Goal: Transaction & Acquisition: Purchase product/service

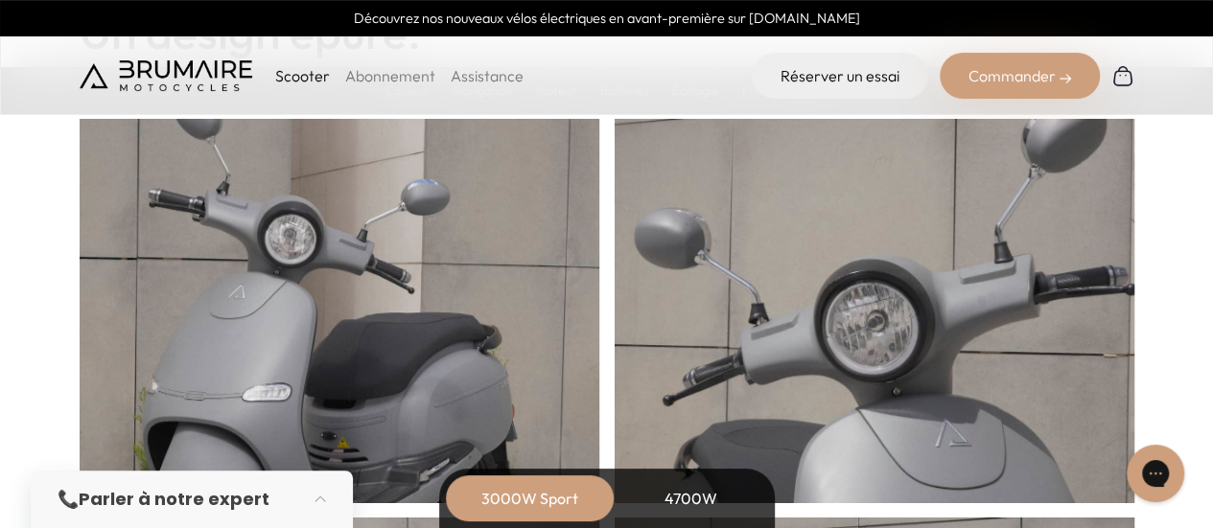
scroll to position [1247, 0]
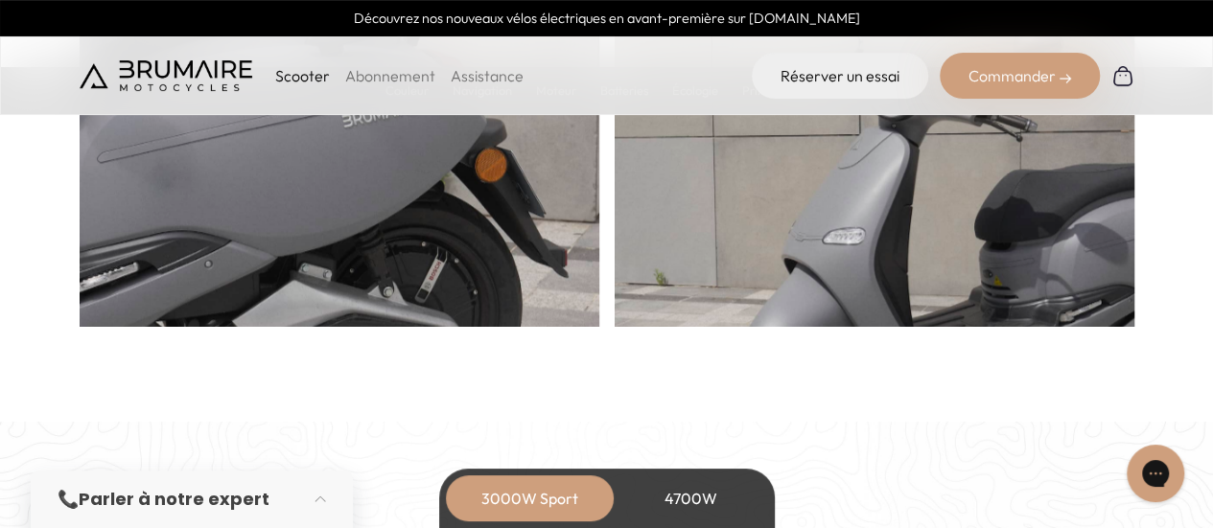
click at [371, 80] on link "Abonnement" at bounding box center [390, 75] width 90 height 19
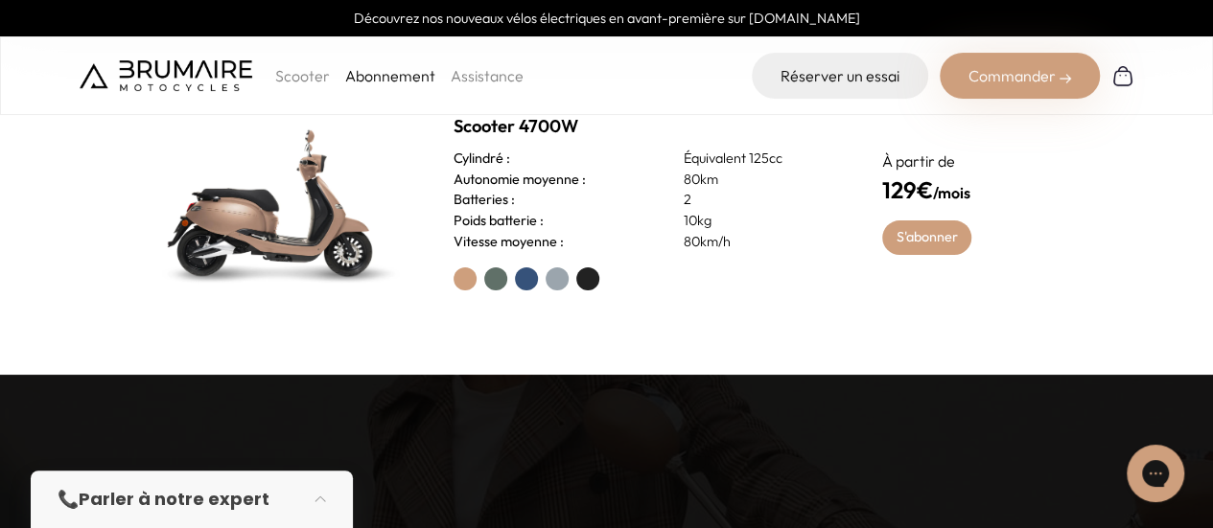
scroll to position [1055, 0]
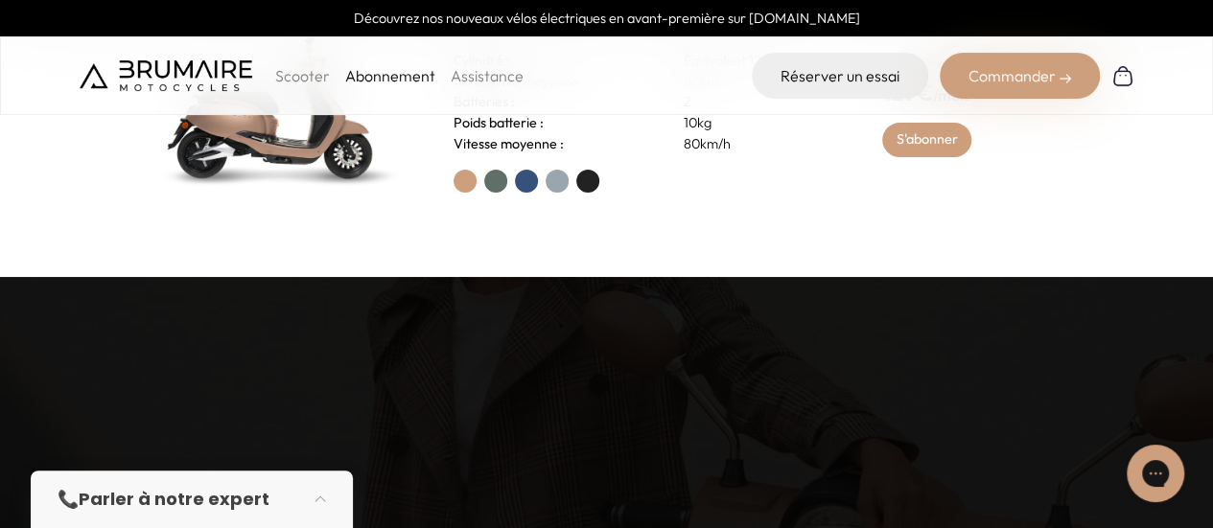
click at [512, 78] on link "Assistance" at bounding box center [487, 75] width 73 height 19
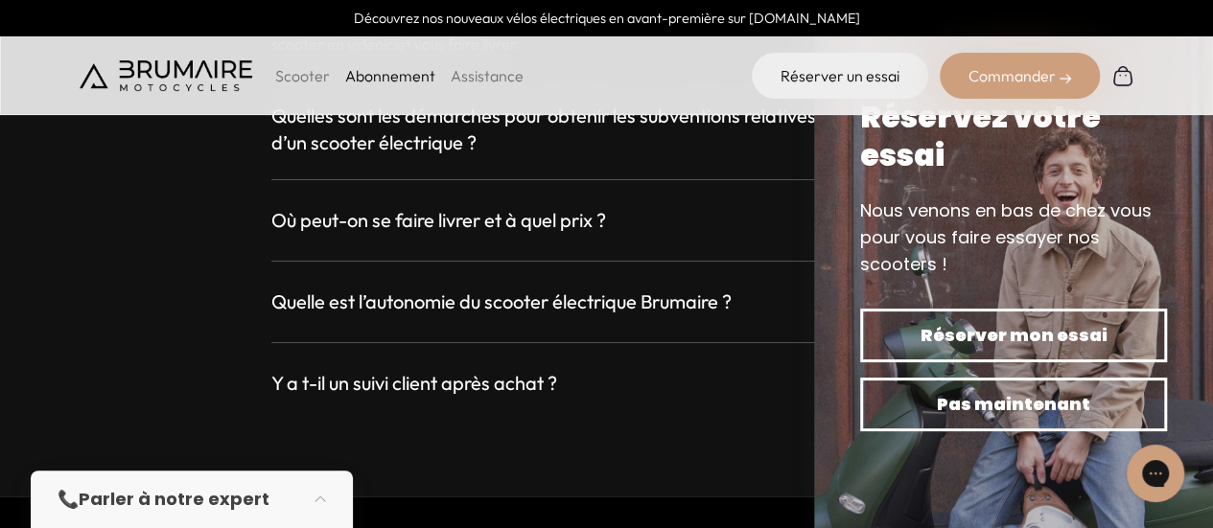
scroll to position [3668, 0]
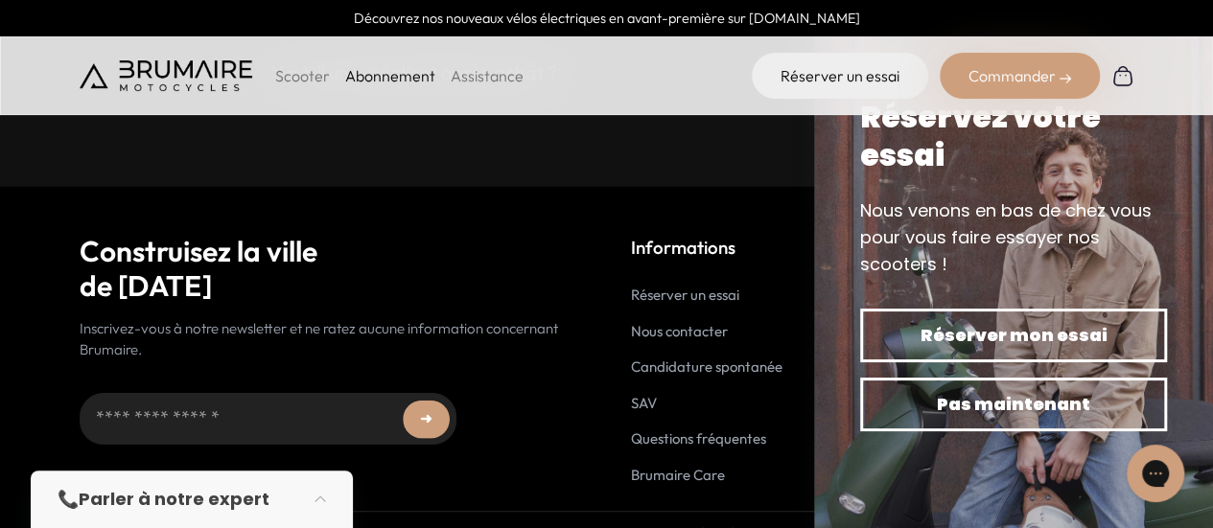
click at [322, 79] on p "Scooter" at bounding box center [302, 75] width 55 height 23
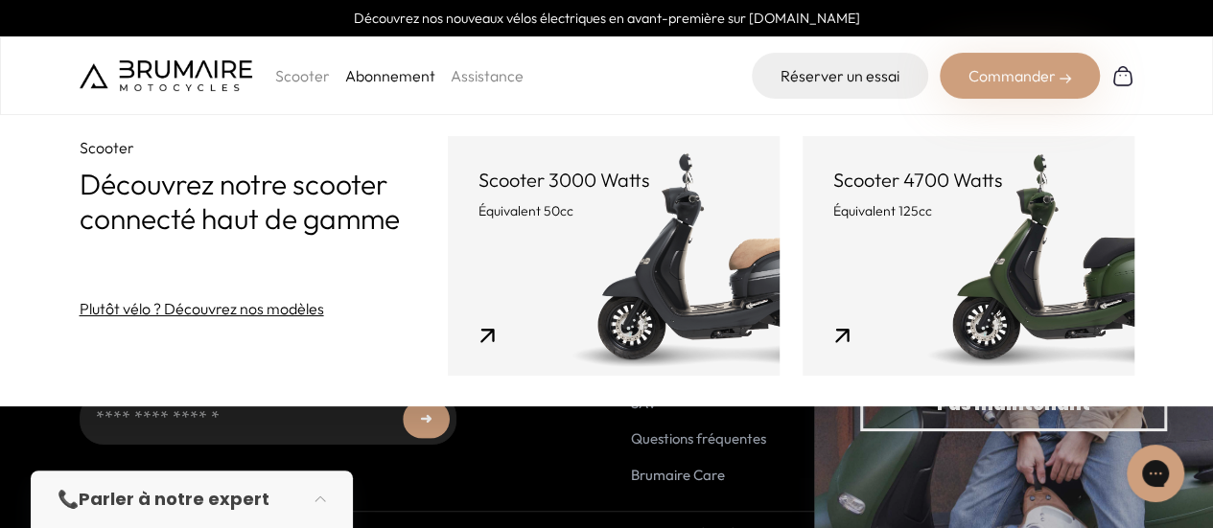
scroll to position [3572, 0]
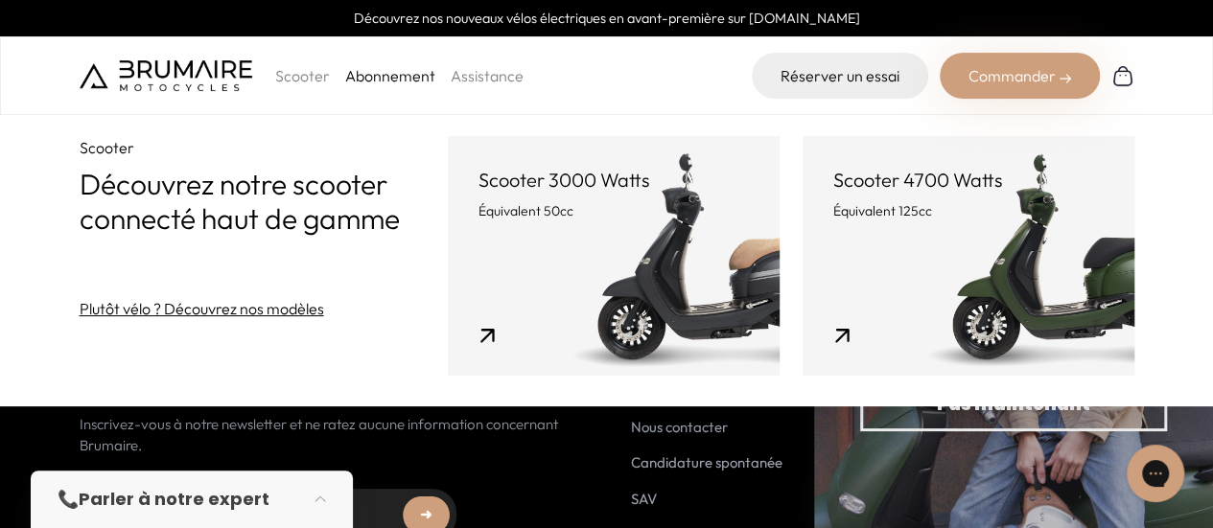
click at [289, 70] on p "Scooter" at bounding box center [302, 75] width 55 height 23
click at [299, 80] on p "Scooter" at bounding box center [302, 75] width 55 height 23
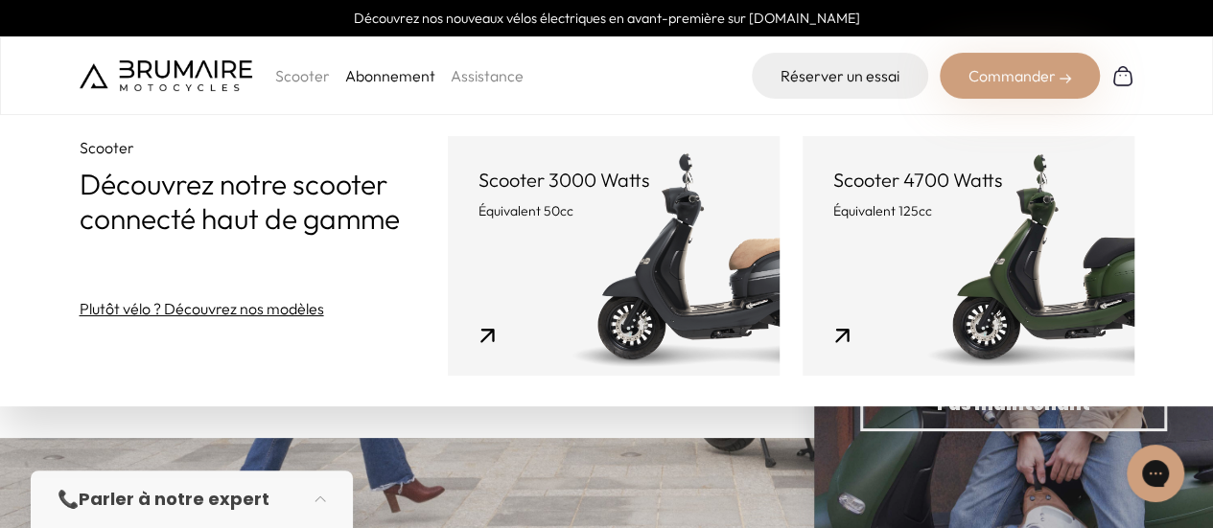
scroll to position [2133, 0]
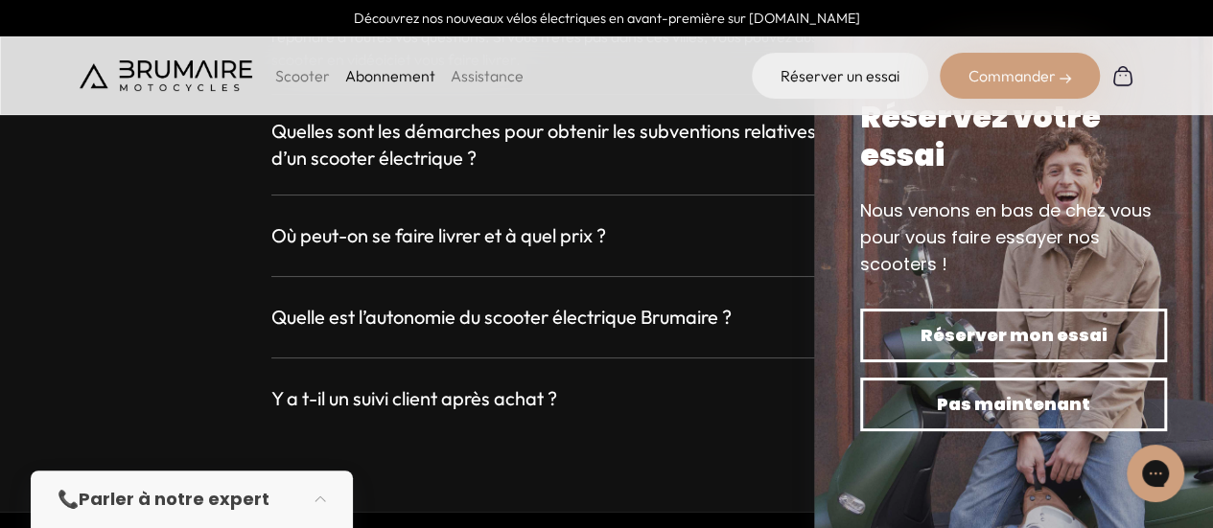
scroll to position [3188, 0]
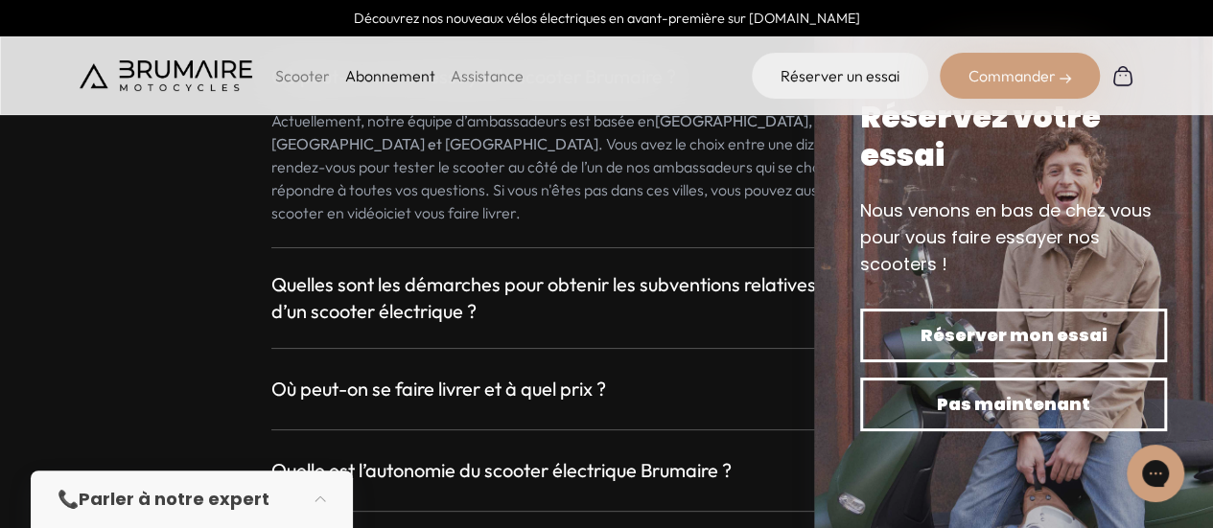
click at [300, 73] on p "Scooter" at bounding box center [302, 75] width 55 height 23
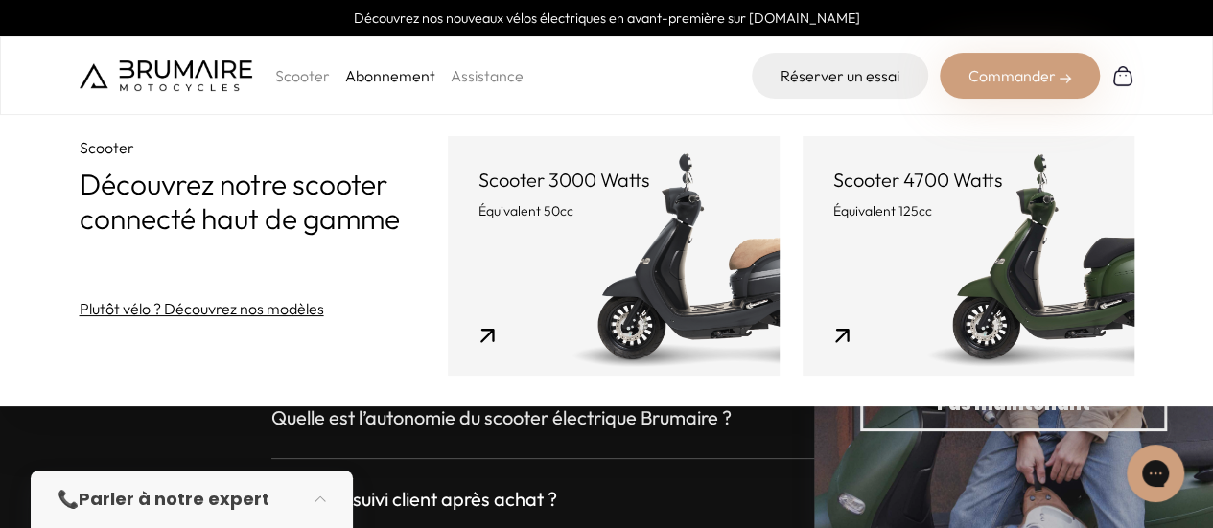
scroll to position [3668, 0]
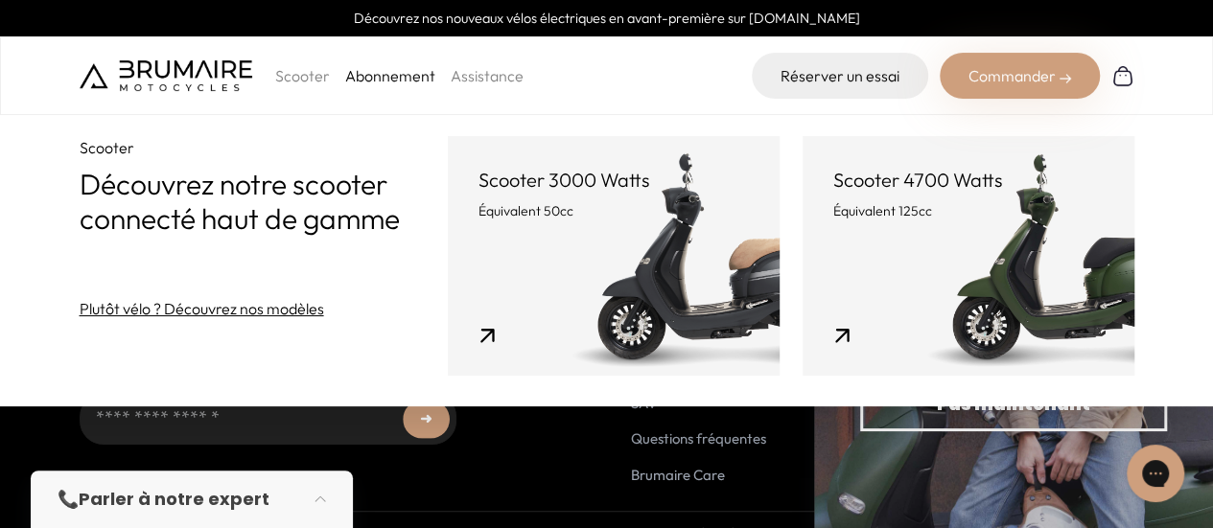
click at [193, 80] on img at bounding box center [166, 75] width 173 height 31
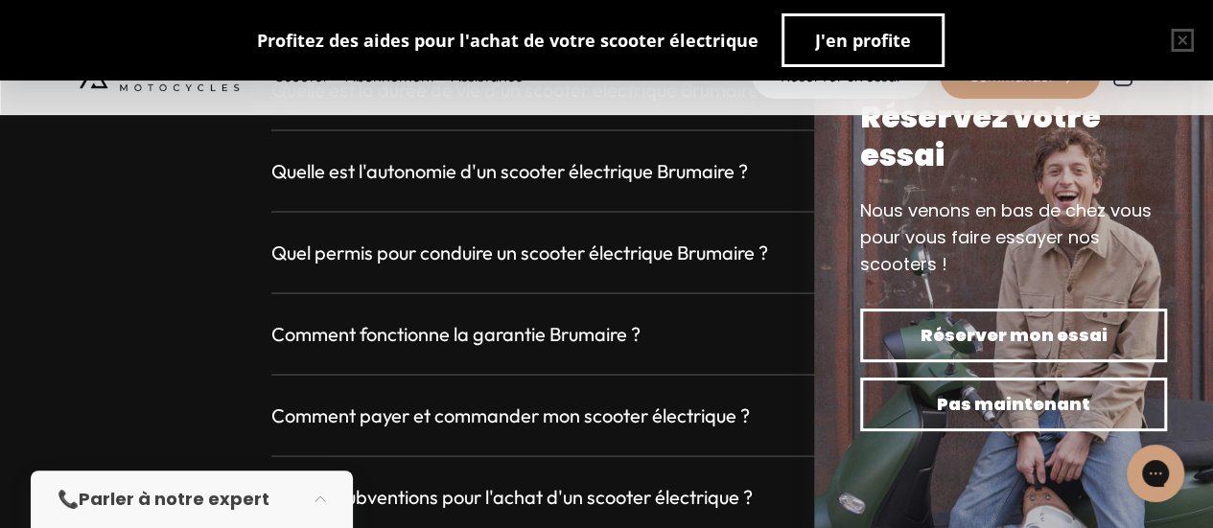
scroll to position [5371, 0]
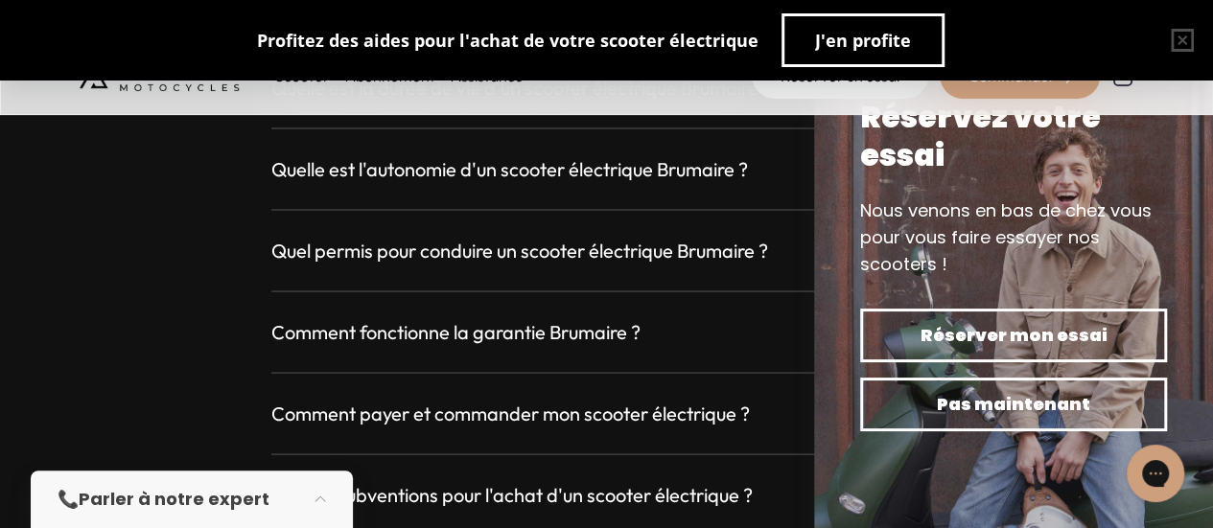
click at [421, 168] on h3 "Quelle est l'autonomie d'un scooter électrique Brumaire ?" at bounding box center [509, 168] width 477 height 27
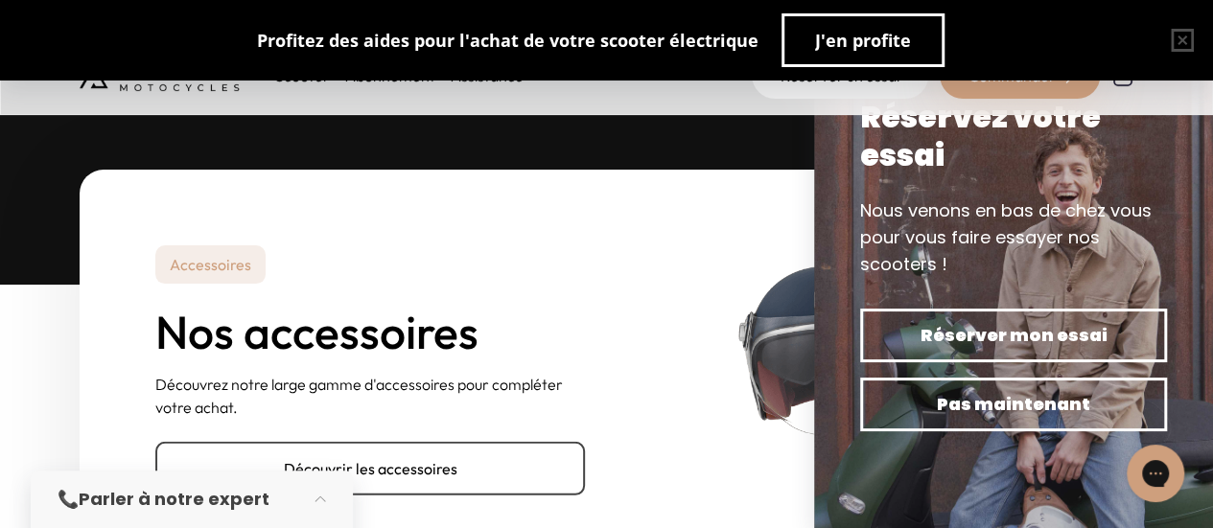
scroll to position [6234, 0]
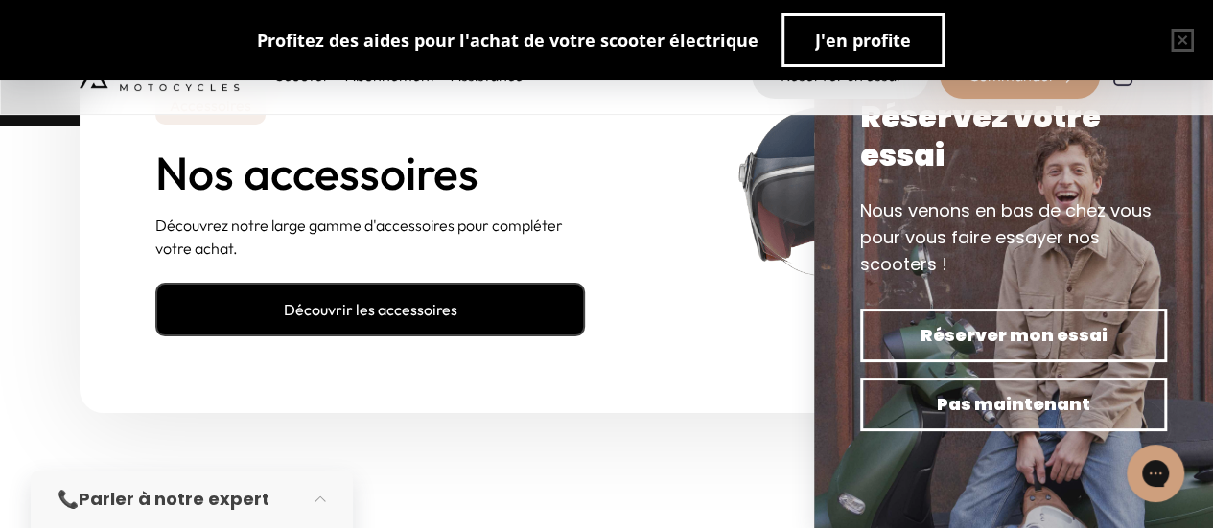
click at [446, 289] on link "Découvrir les accessoires" at bounding box center [370, 310] width 430 height 54
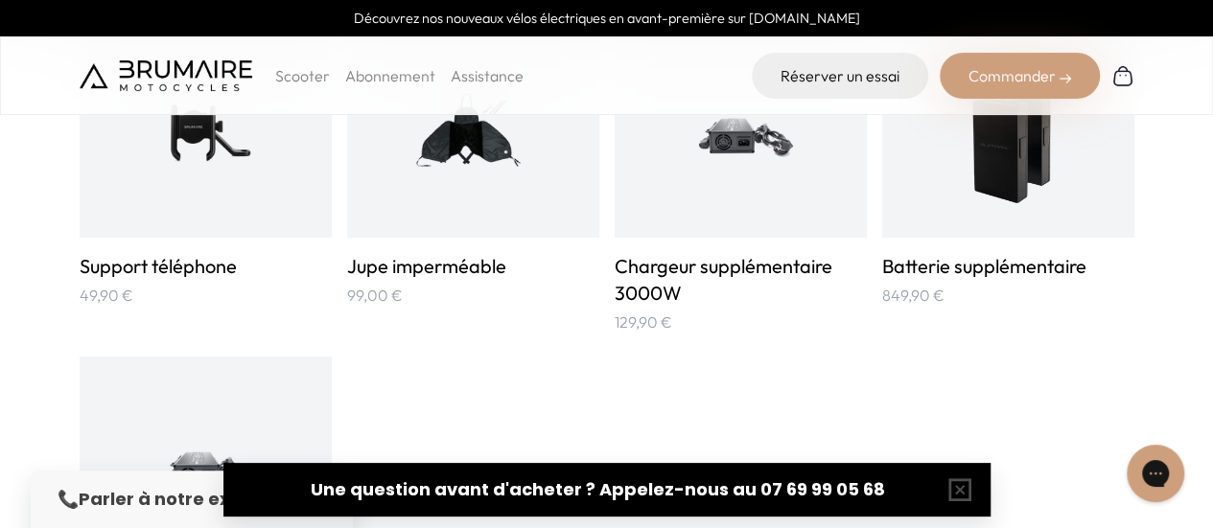
scroll to position [1055, 0]
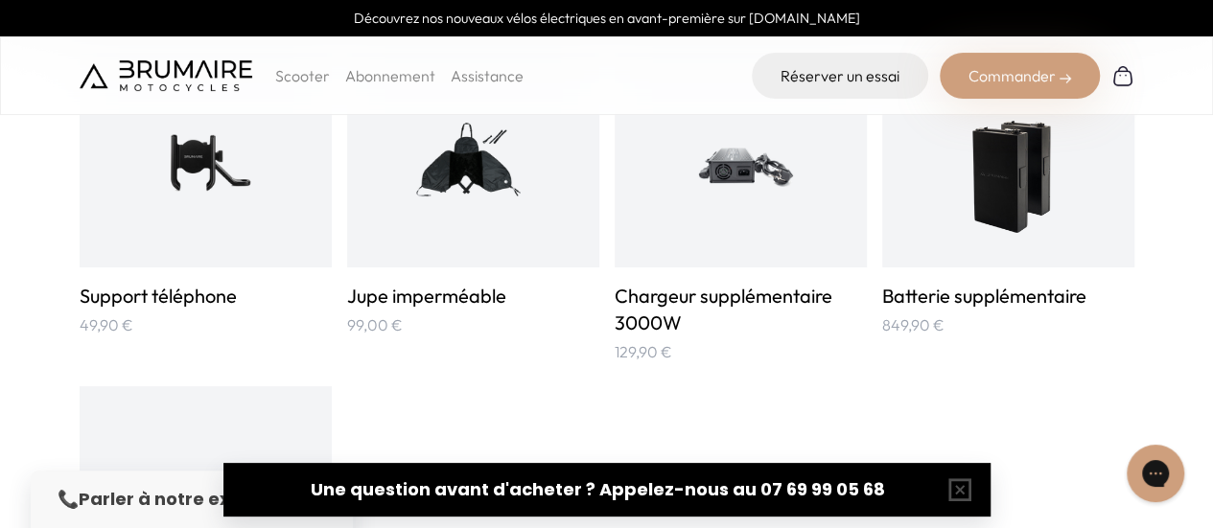
click at [932, 183] on div at bounding box center [1008, 160] width 252 height 215
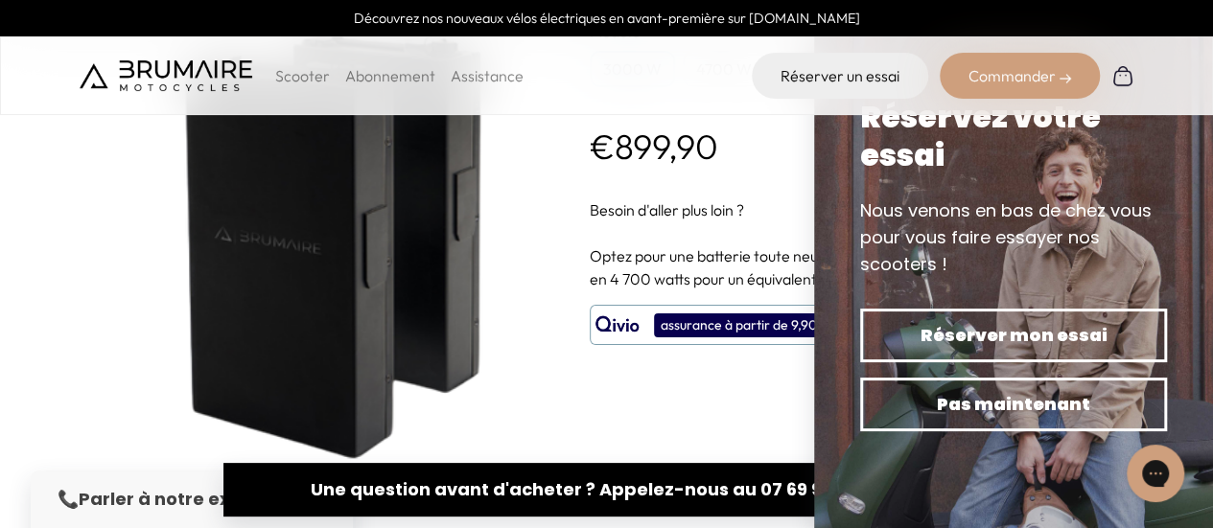
scroll to position [192, 0]
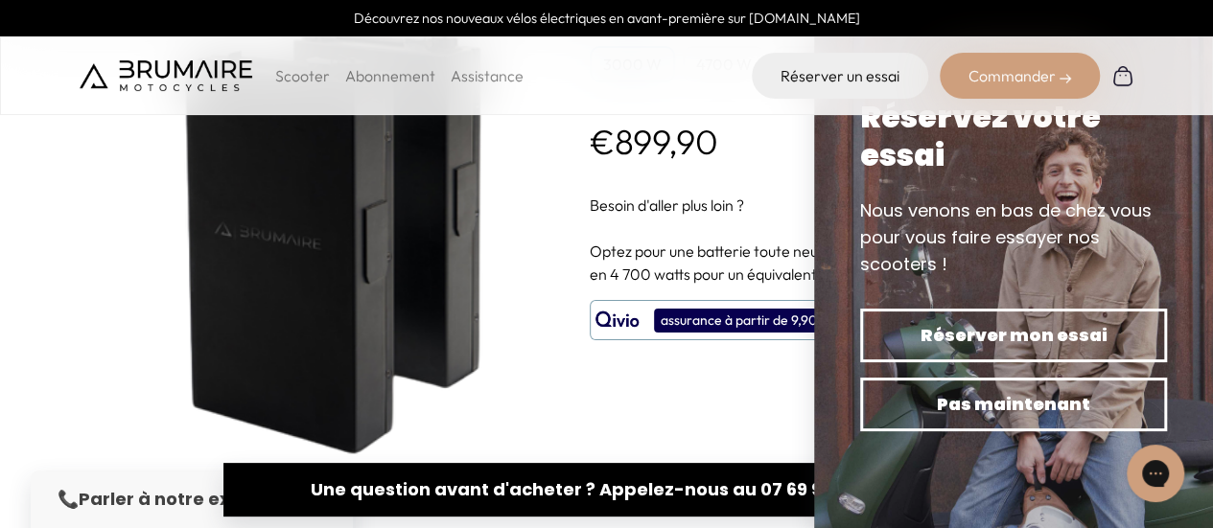
click at [732, 250] on span "Optez pour une batterie toute neuve, en 3 000 watts pour un équivalent 50cc, en…" at bounding box center [851, 263] width 522 height 42
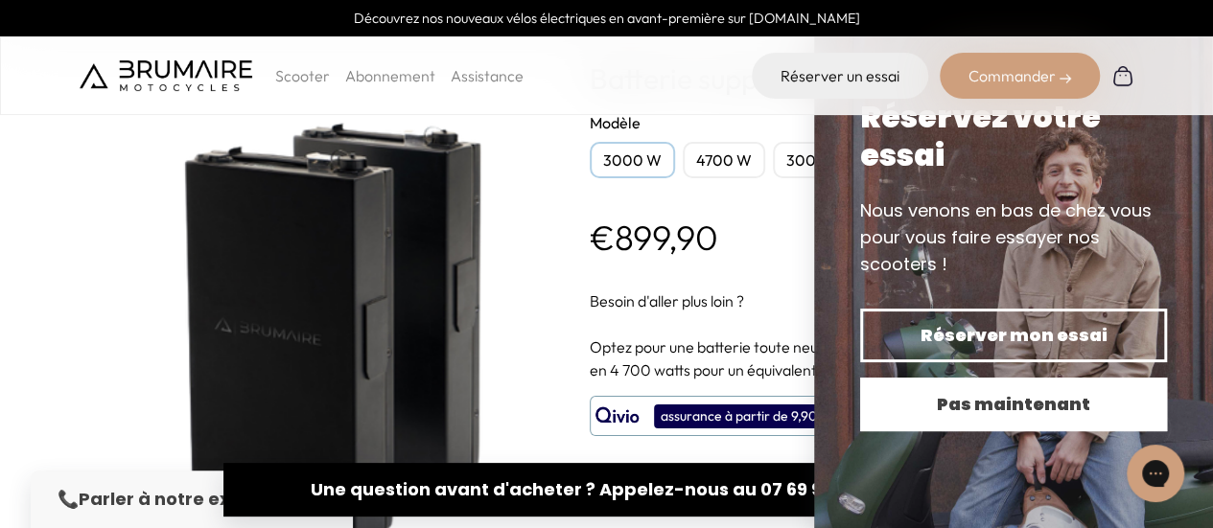
scroll to position [0, 0]
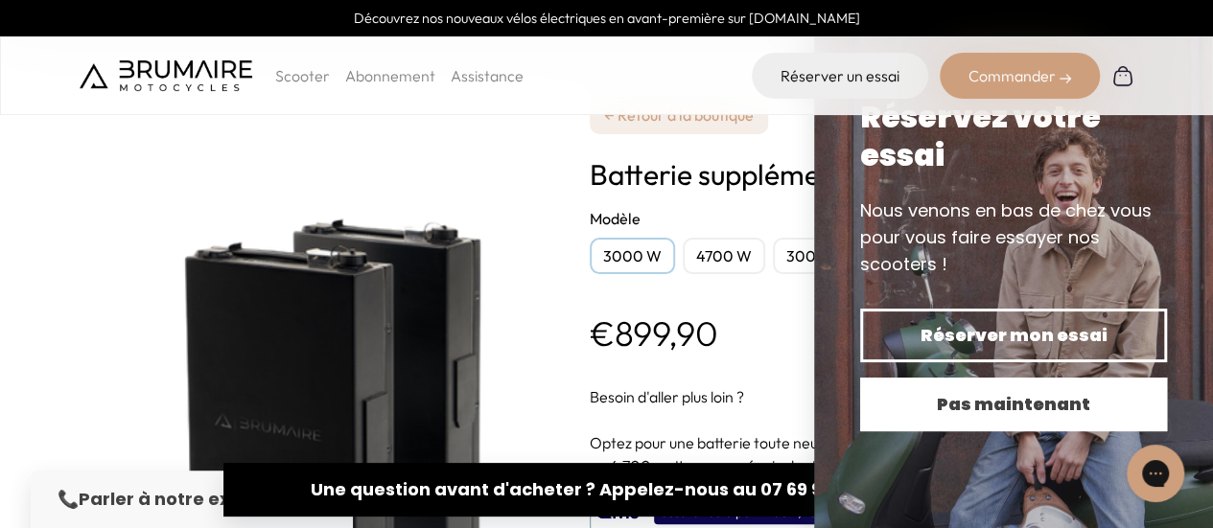
click at [1068, 403] on span "Pas maintenant" at bounding box center [1014, 404] width 240 height 27
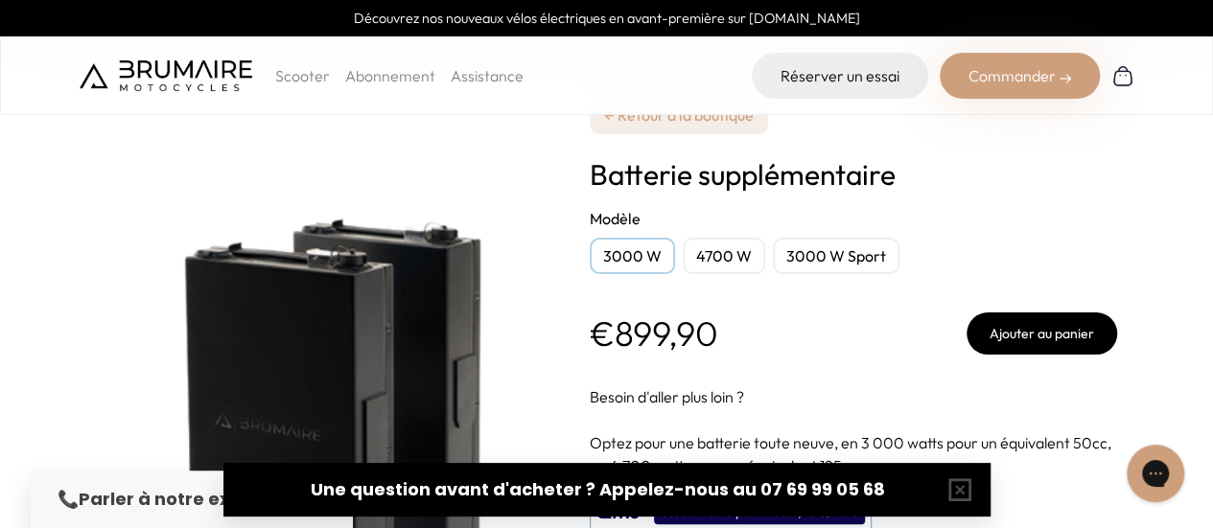
click at [853, 250] on div "3000 W Sport" at bounding box center [836, 256] width 127 height 36
click at [736, 249] on div "4700 W" at bounding box center [724, 256] width 82 height 36
click at [722, 271] on div "4700 W" at bounding box center [724, 256] width 82 height 36
click at [783, 250] on div "3000 W Sport" at bounding box center [836, 256] width 127 height 36
click at [652, 260] on div "3000 W" at bounding box center [632, 256] width 85 height 36
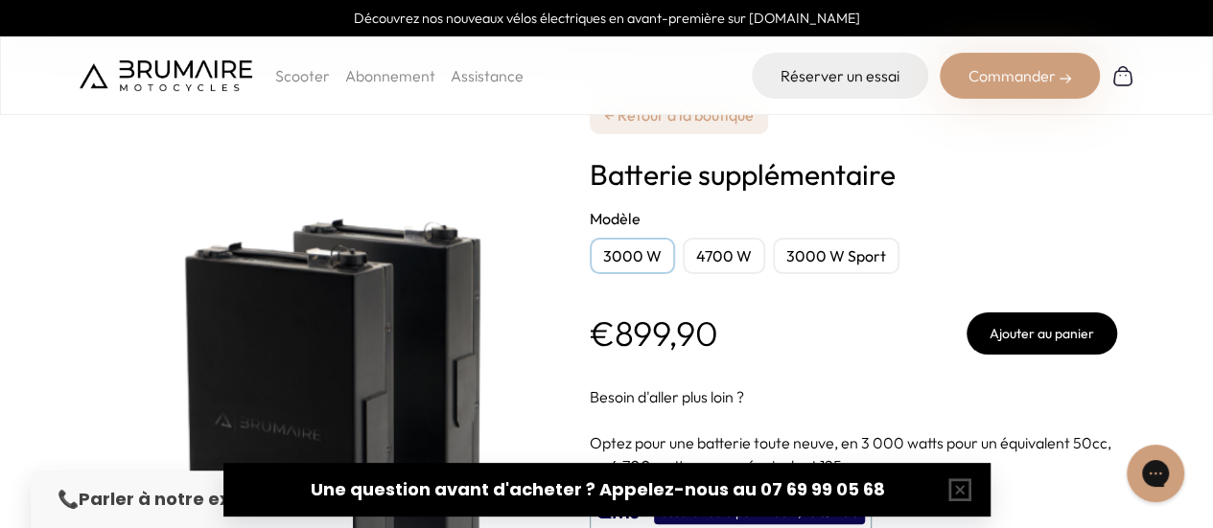
click at [866, 251] on div "3000 W Sport" at bounding box center [836, 256] width 127 height 36
click at [764, 243] on div "3000 W 4700 W 3000 W Sport" at bounding box center [854, 256] width 528 height 36
click at [737, 243] on div "4700 W" at bounding box center [724, 256] width 82 height 36
click at [595, 262] on div "3000 W" at bounding box center [632, 256] width 85 height 36
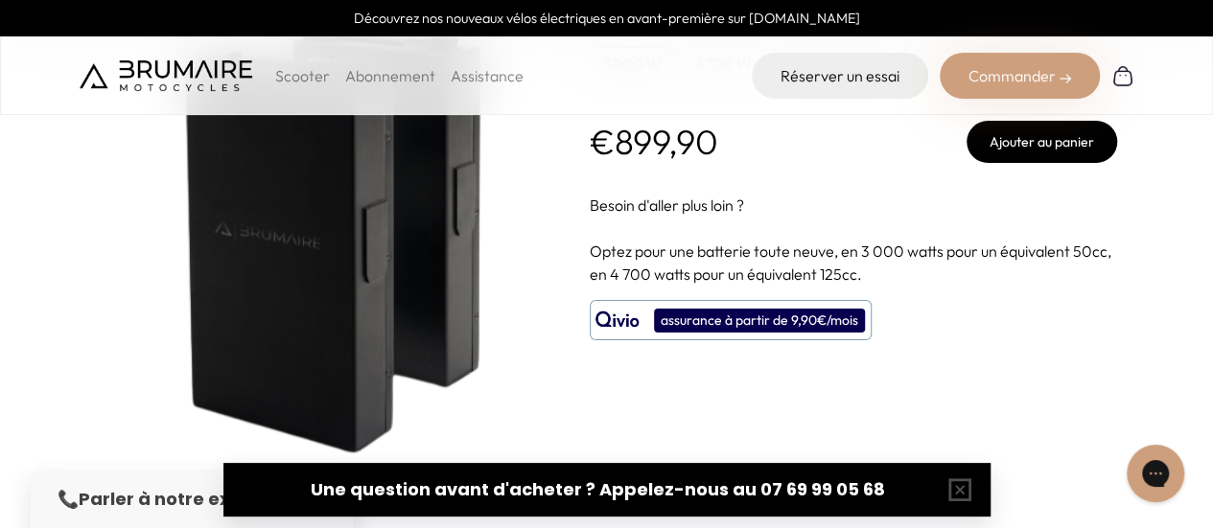
scroll to position [575, 0]
